Goal: Task Accomplishment & Management: Use online tool/utility

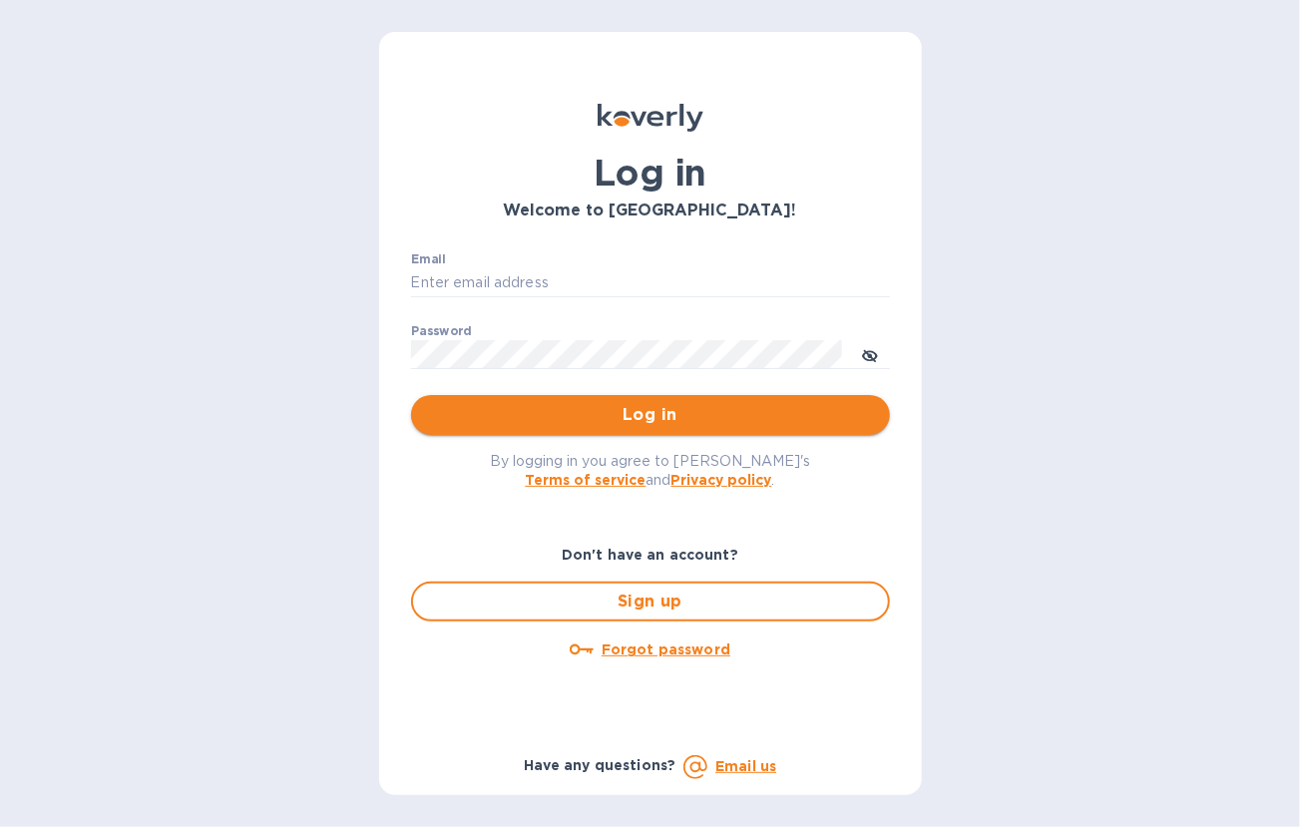
type input "[EMAIL_ADDRESS][DOMAIN_NAME]"
click at [684, 422] on span "Log in" at bounding box center [650, 415] width 447 height 24
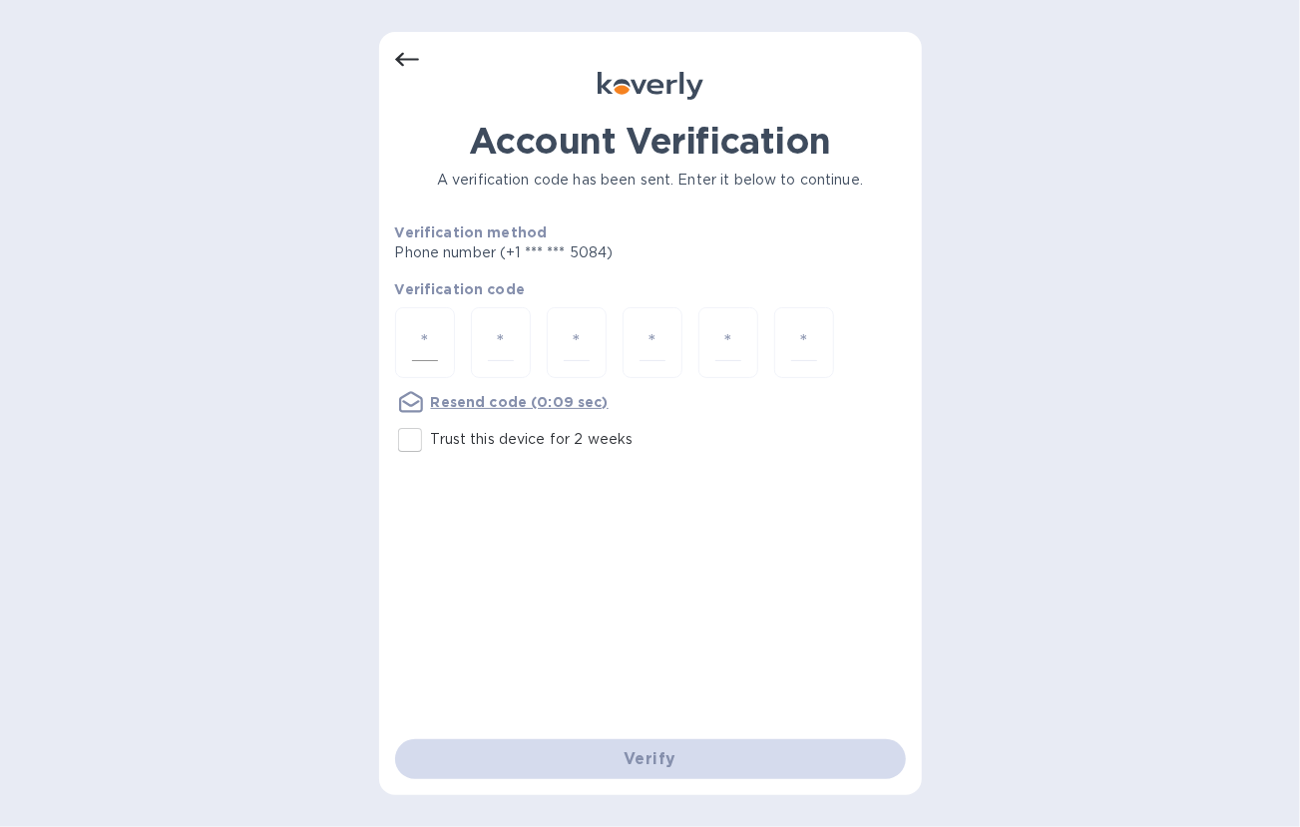
click at [421, 352] on input "number" at bounding box center [425, 342] width 26 height 37
type input "8"
type input "1"
type input "4"
type input "7"
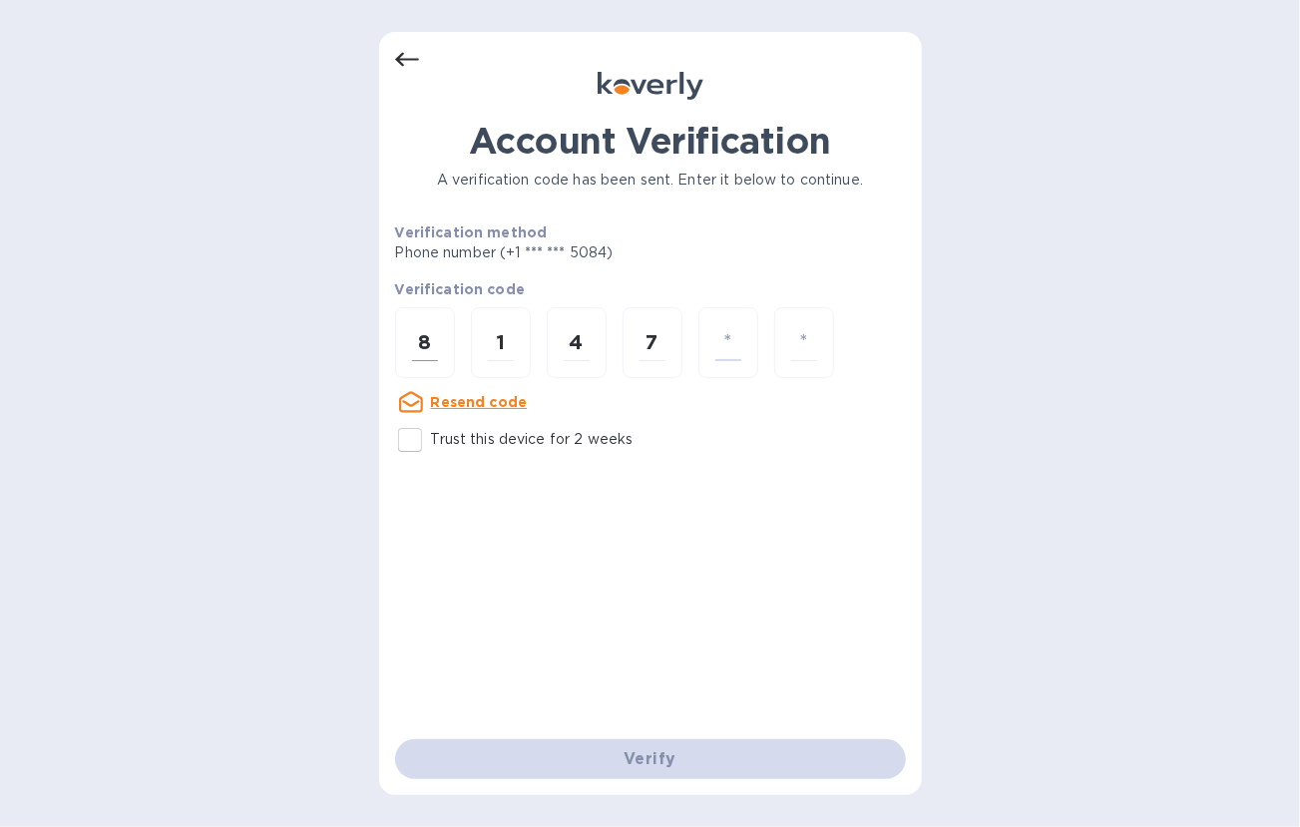
type input "9"
type input "7"
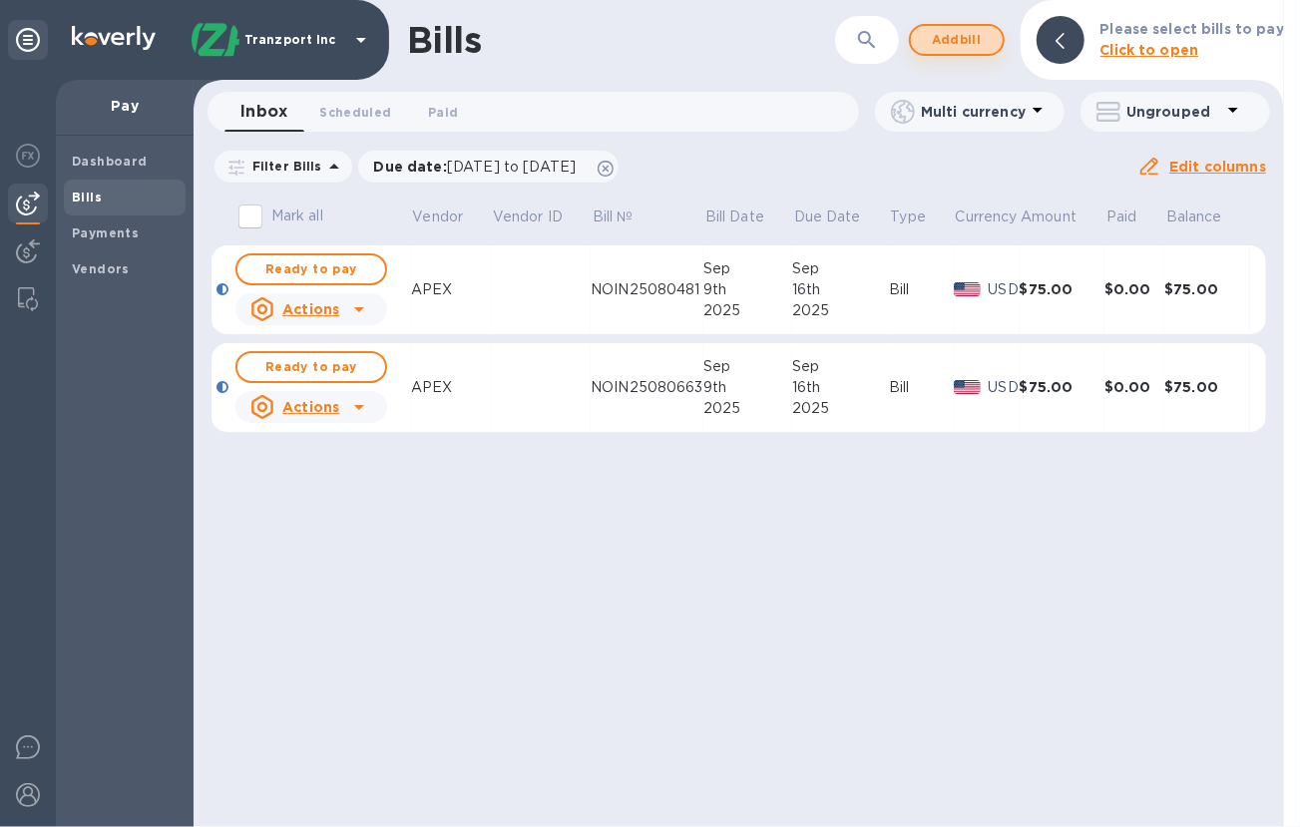
click at [987, 46] on span "Add bill" at bounding box center [957, 40] width 60 height 24
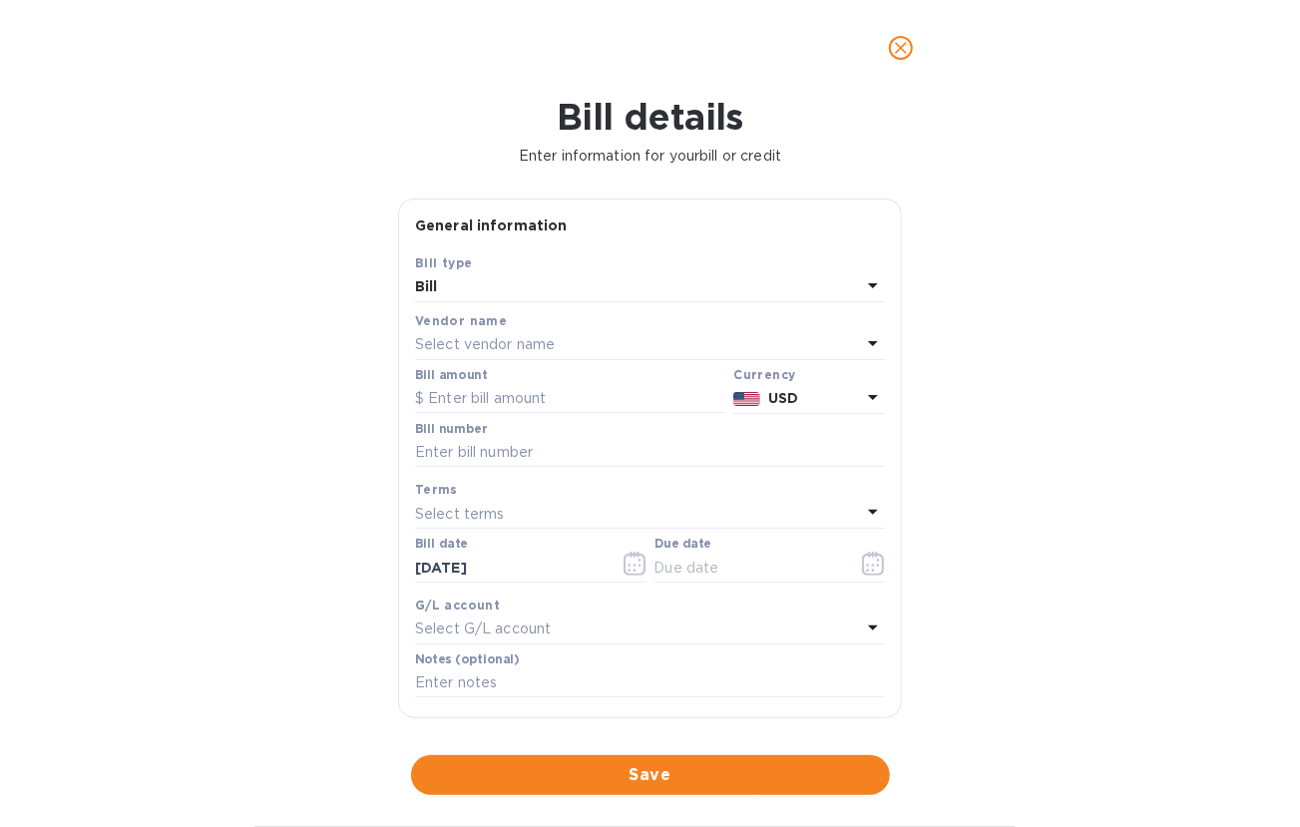
click at [688, 354] on div "Select vendor name" at bounding box center [638, 345] width 446 height 28
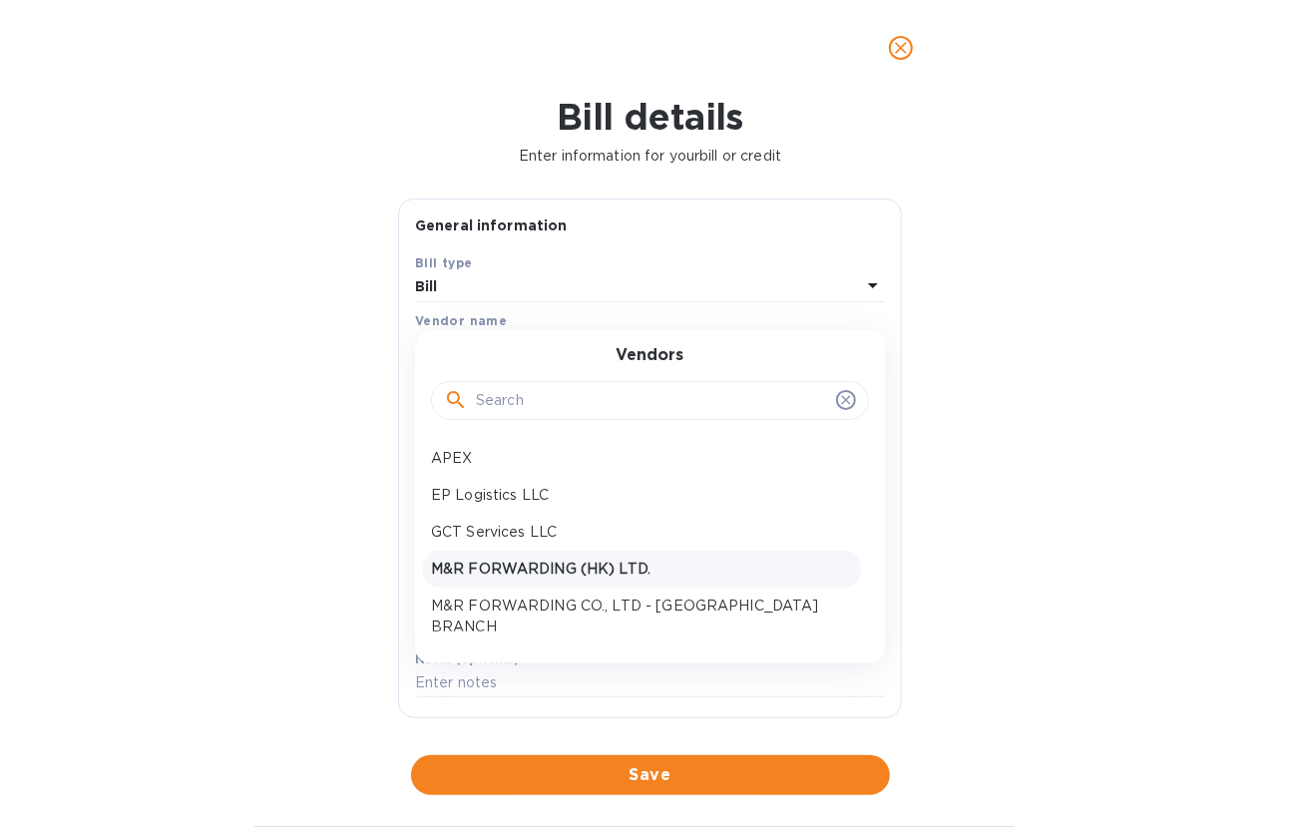
click at [670, 571] on p "M&R FORWARDING (HK) LTD." at bounding box center [642, 569] width 422 height 21
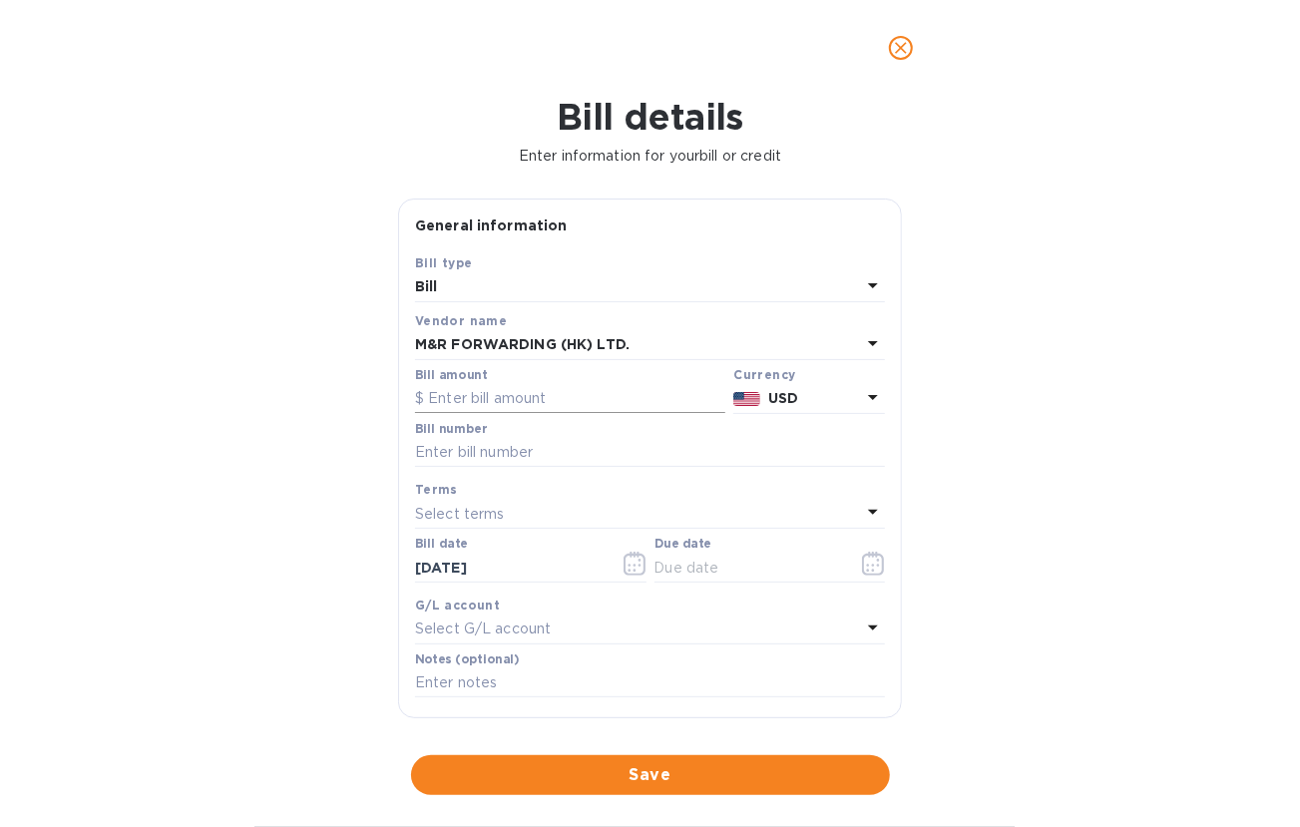
click at [554, 387] on input "text" at bounding box center [570, 399] width 310 height 30
